Goal: Find specific page/section: Find specific page/section

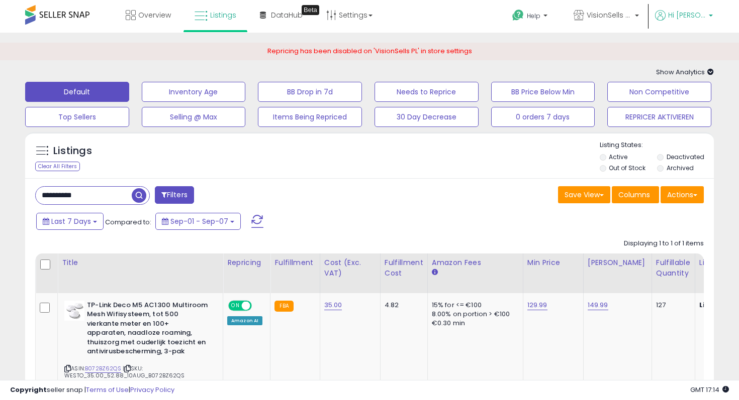
click at [694, 21] on p "Hi [PERSON_NAME]" at bounding box center [684, 16] width 58 height 13
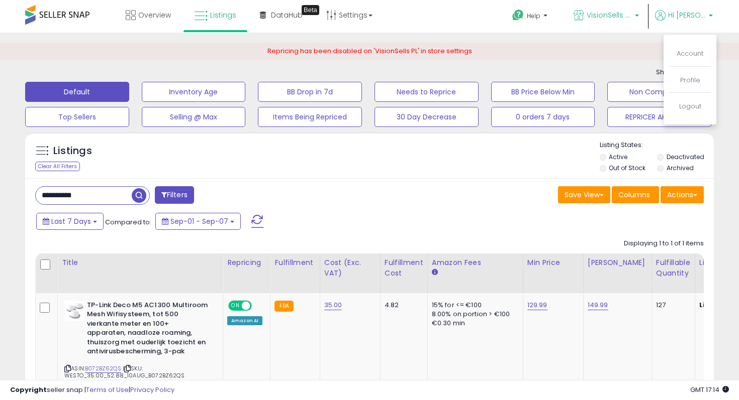
click at [613, 20] on span "VisionSells NL" at bounding box center [608, 15] width 45 height 10
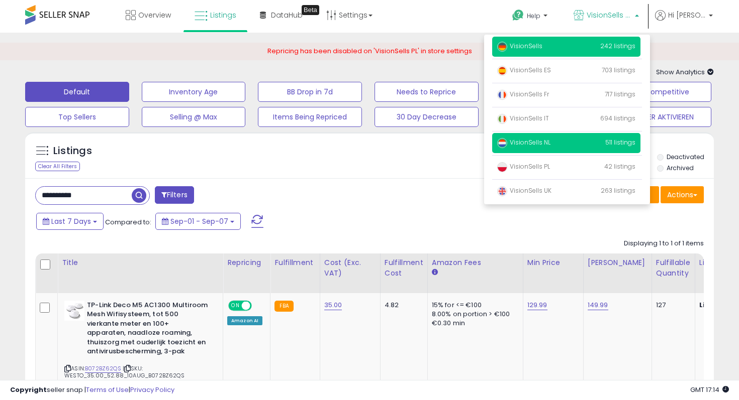
click at [595, 44] on p "VisionSells 242 listings" at bounding box center [566, 47] width 148 height 20
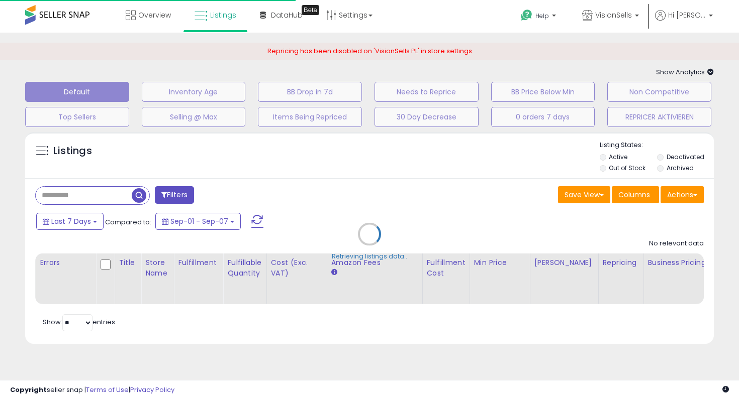
type input "**********"
